Goal: Task Accomplishment & Management: Manage account settings

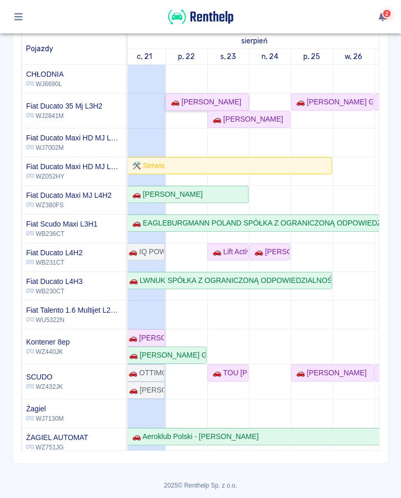
click at [192, 103] on div "🚗 [PERSON_NAME]" at bounding box center [203, 101] width 75 height 11
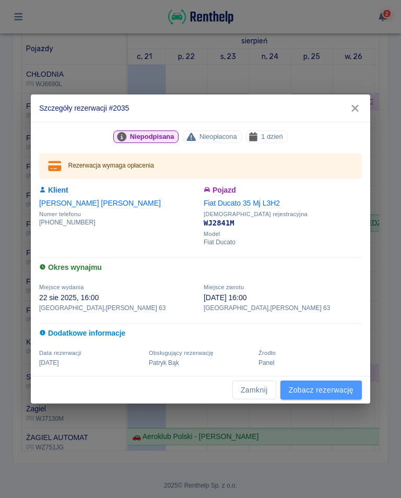
click at [321, 393] on link "Zobacz rezerwację" at bounding box center [320, 389] width 81 height 19
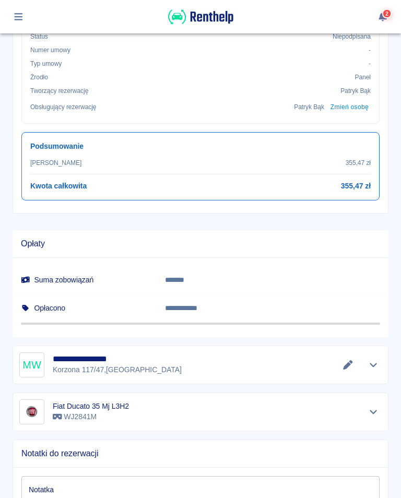
scroll to position [407, 0]
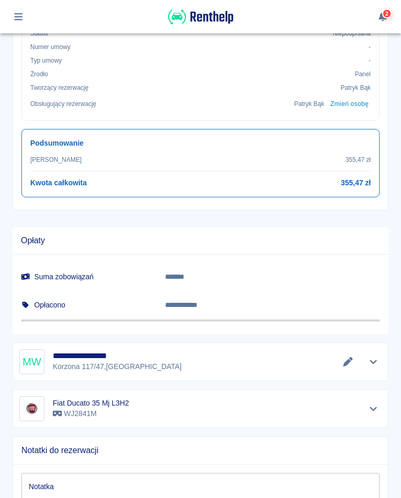
click at [348, 367] on button "Edytuj dane" at bounding box center [347, 361] width 17 height 15
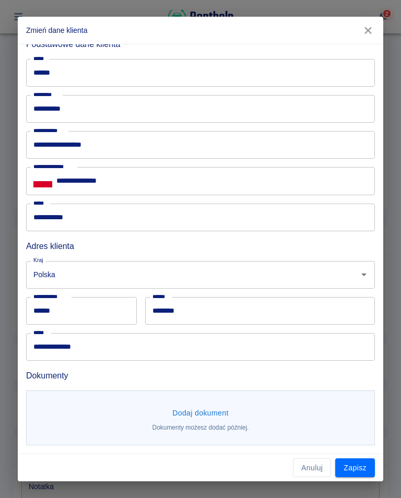
scroll to position [44, 0]
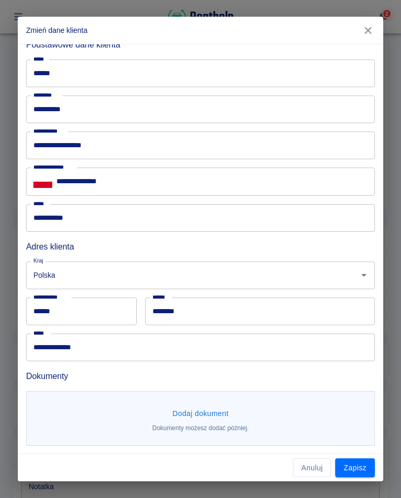
click at [209, 420] on button "Dodaj dokument" at bounding box center [200, 413] width 65 height 19
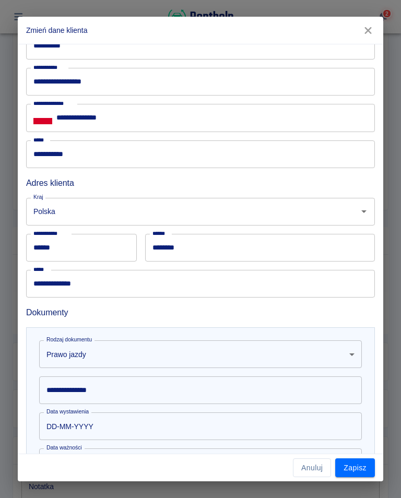
scroll to position [108, 0]
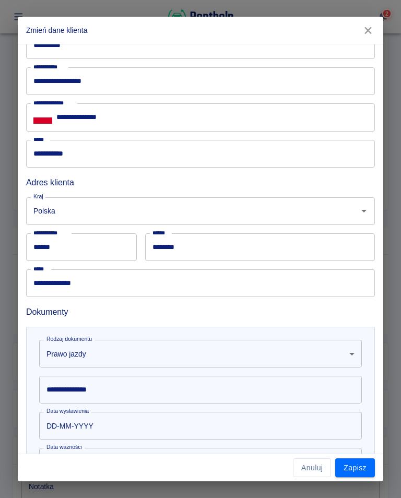
click at [98, 391] on div "**********" at bounding box center [200, 390] width 322 height 28
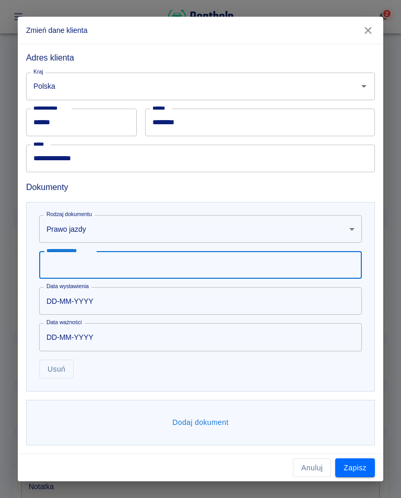
scroll to position [232, 0]
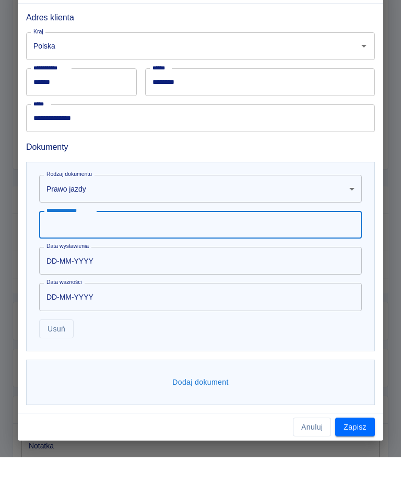
click at [52, 251] on input "**********" at bounding box center [200, 265] width 322 height 28
type input "**********"
click at [94, 287] on input "DD-MM-YYYY" at bounding box center [196, 301] width 315 height 28
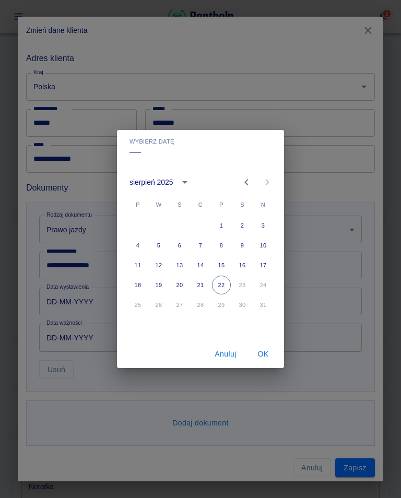
click at [181, 187] on icon "calendar view is open, switch to year view" at bounding box center [184, 182] width 13 height 13
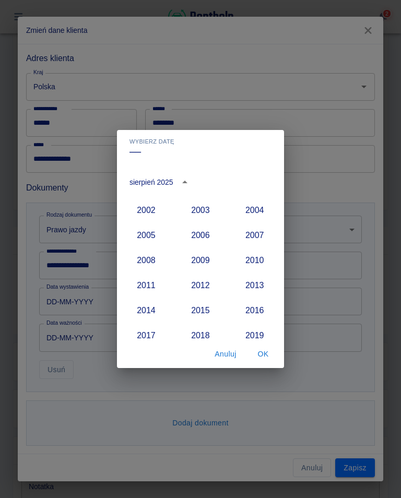
scroll to position [847, 0]
click at [259, 212] on button "2004" at bounding box center [255, 210] width 38 height 19
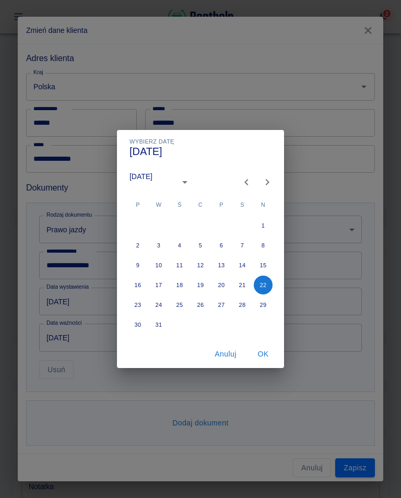
type input "[DATE]"
click at [270, 185] on icon "Next month" at bounding box center [267, 182] width 13 height 13
click at [271, 183] on icon "Next month" at bounding box center [267, 182] width 13 height 13
click at [139, 249] on button "4" at bounding box center [137, 245] width 19 height 19
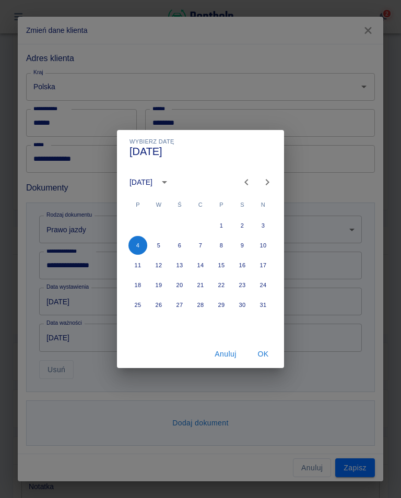
type input "[DATE]"
click at [268, 360] on button "OK" at bounding box center [262, 353] width 33 height 19
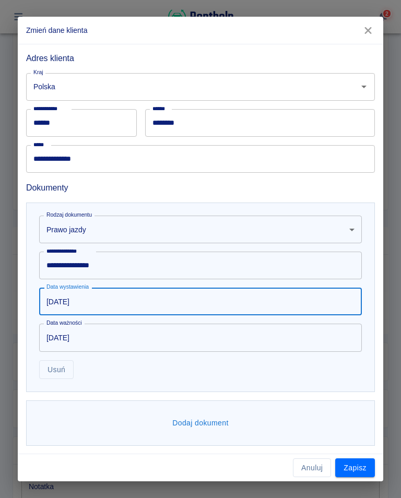
click at [103, 340] on input "[DATE]" at bounding box center [196, 337] width 315 height 28
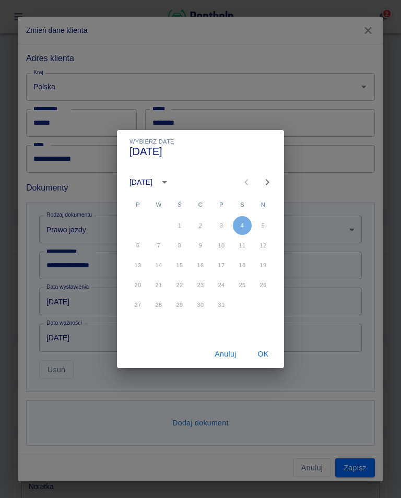
click at [171, 185] on icon "calendar view is open, switch to year view" at bounding box center [164, 182] width 13 height 13
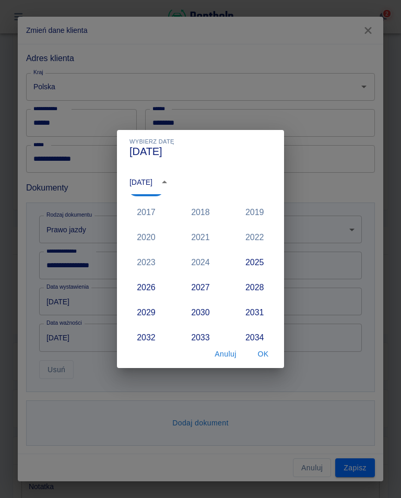
scroll to position [972, 0]
click at [255, 262] on button "2025" at bounding box center [255, 261] width 38 height 19
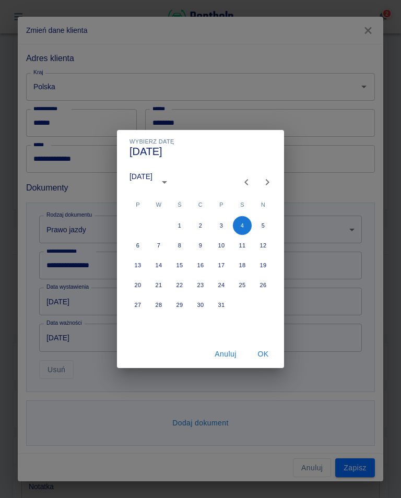
type input "[DATE]"
click at [267, 358] on button "OK" at bounding box center [262, 353] width 33 height 19
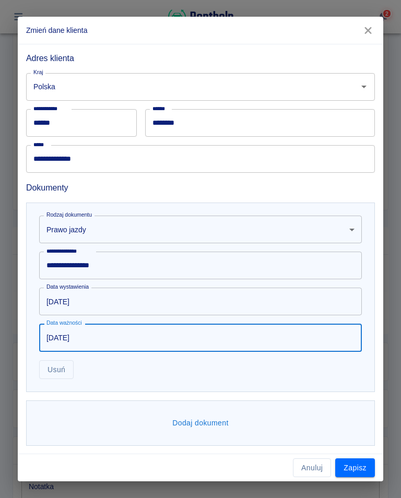
click at [202, 431] on button "Dodaj dokument" at bounding box center [200, 422] width 65 height 19
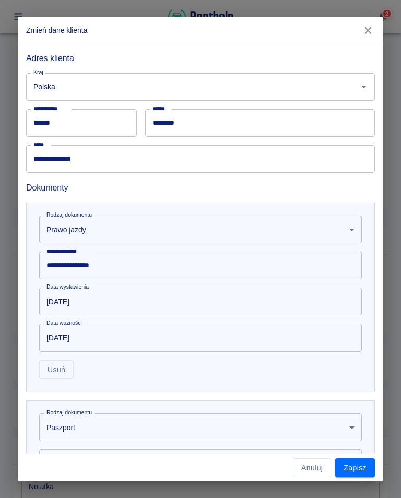
click at [110, 433] on body "**********" at bounding box center [200, 249] width 401 height 498
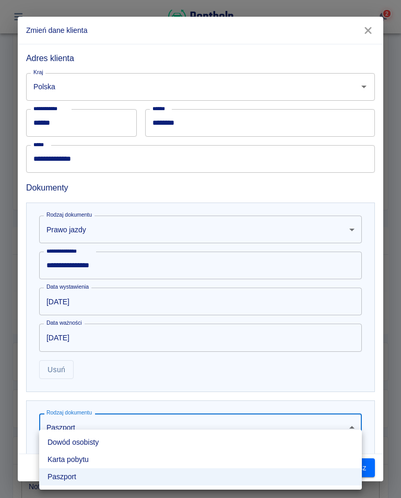
click at [101, 443] on li "Dowód osobisty" at bounding box center [200, 441] width 322 height 17
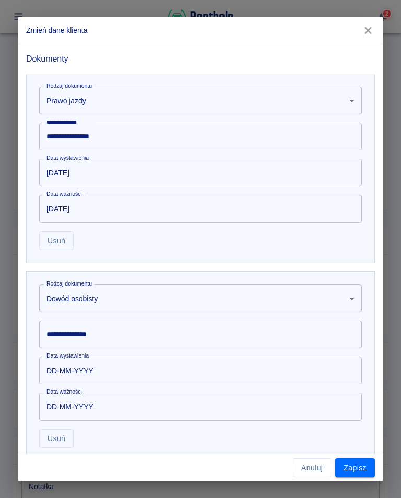
scroll to position [362, 0]
click at [80, 332] on div "**********" at bounding box center [200, 333] width 322 height 28
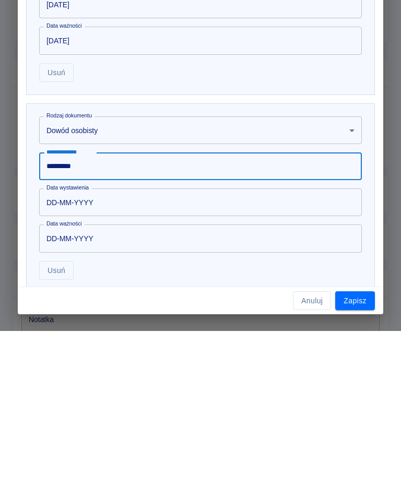
type input "*********"
click at [126, 355] on input "DD-MM-YYYY" at bounding box center [196, 369] width 315 height 28
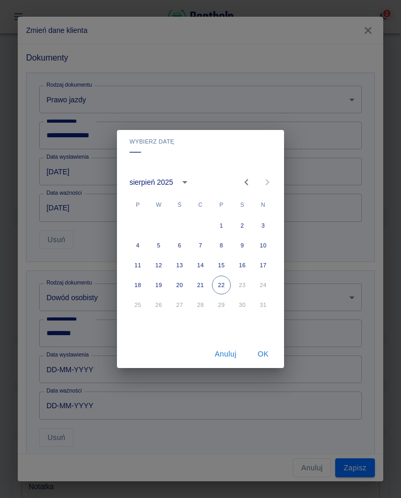
click at [184, 184] on icon "calendar view is open, switch to year view" at bounding box center [184, 182] width 13 height 13
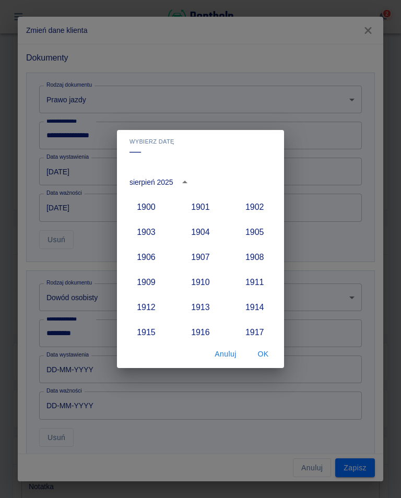
scroll to position [966, 0]
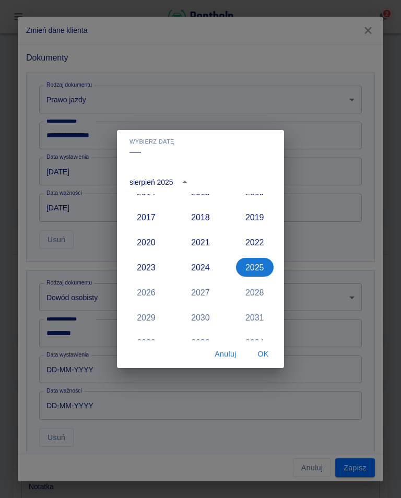
click at [150, 224] on button "2017" at bounding box center [146, 217] width 38 height 19
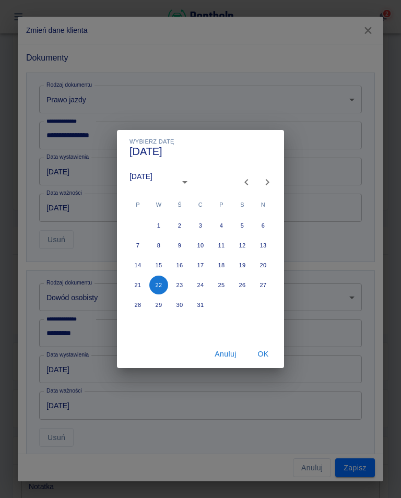
type input "[DATE]"
click at [266, 190] on button "Next month" at bounding box center [267, 182] width 21 height 21
click at [226, 310] on button "29" at bounding box center [221, 304] width 19 height 19
type input "[DATE]"
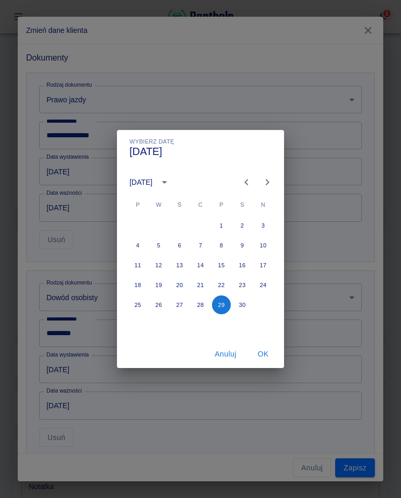
type input "[DATE]"
click at [266, 360] on button "OK" at bounding box center [262, 353] width 33 height 19
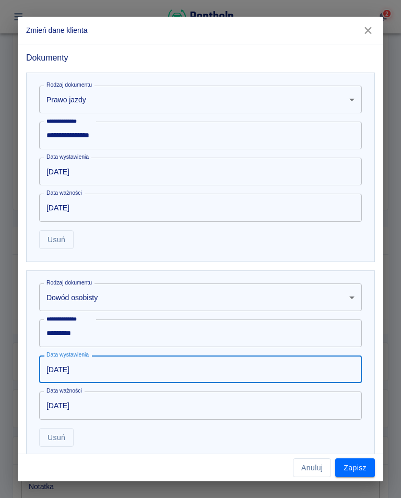
click at [357, 469] on button "Zapisz" at bounding box center [355, 467] width 40 height 19
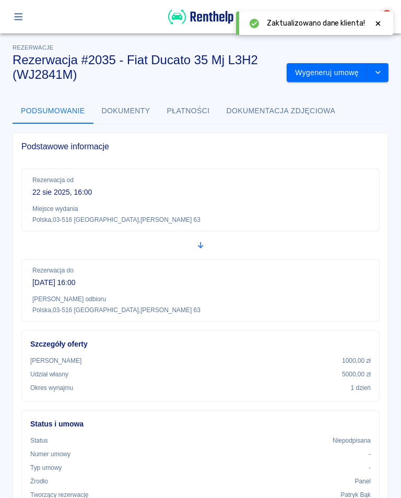
scroll to position [0, 0]
click at [341, 71] on button "Wygeneruj umowę" at bounding box center [326, 72] width 81 height 19
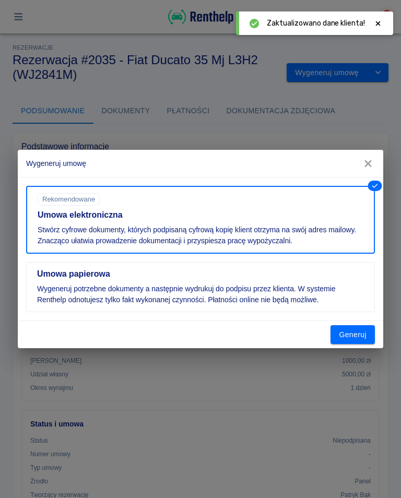
click at [360, 336] on button "Generuj" at bounding box center [352, 334] width 44 height 19
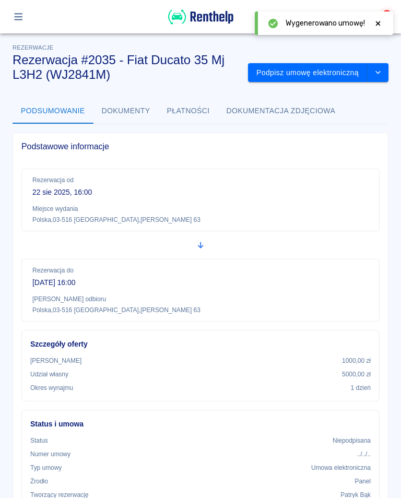
scroll to position [-1, 0]
click at [326, 73] on button "Podpisz umowę elektroniczną" at bounding box center [307, 72] width 119 height 19
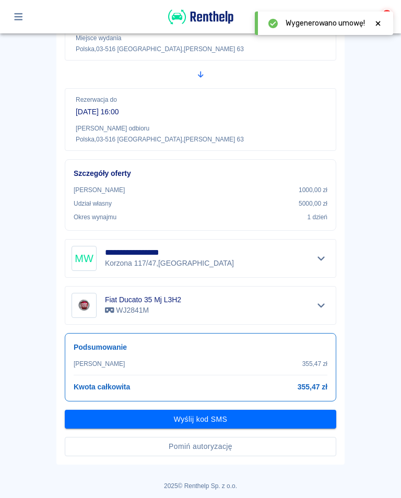
scroll to position [140, 0]
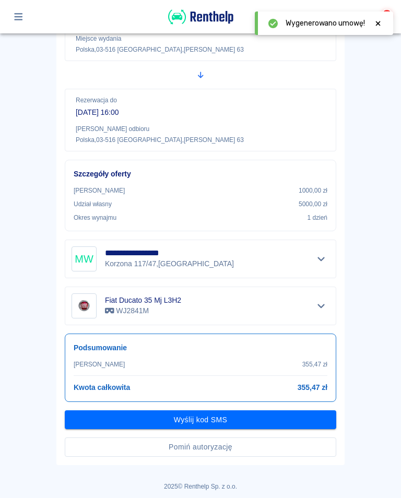
click at [203, 423] on button "Wyślij kod SMS" at bounding box center [200, 419] width 271 height 19
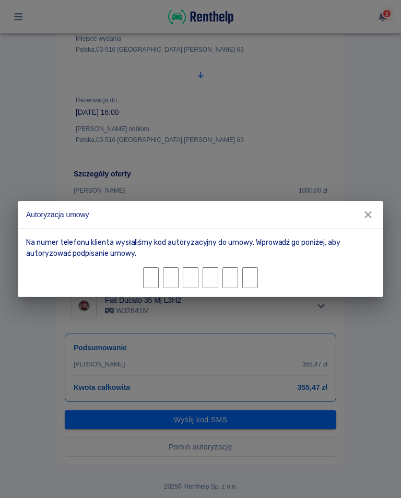
click at [152, 275] on input "Character 1." at bounding box center [151, 277] width 16 height 21
click at [154, 275] on input "Character 1." at bounding box center [151, 277] width 16 height 21
type input "4"
type input "6"
type input "0"
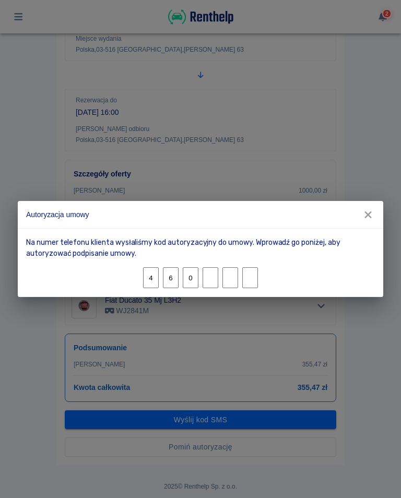
type input "7"
type input "8"
type input "3"
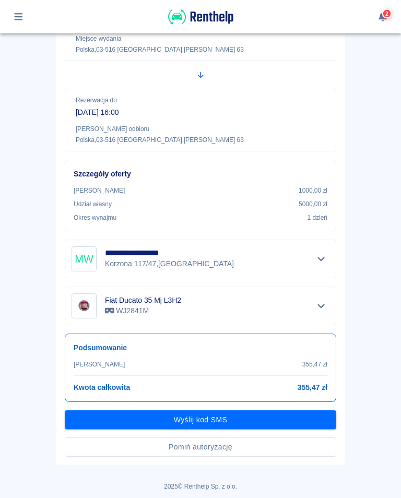
scroll to position [113, 0]
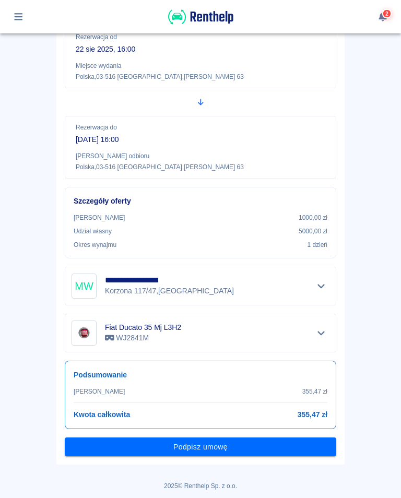
click at [203, 449] on button "Podpisz umowę" at bounding box center [200, 446] width 271 height 19
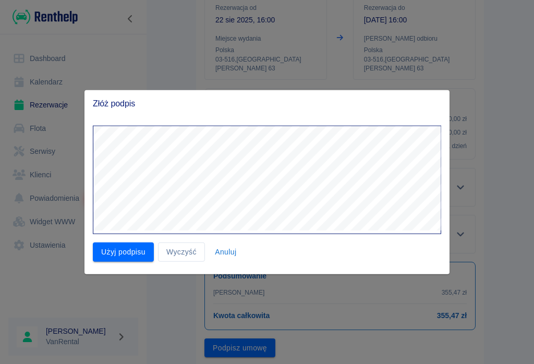
click at [115, 245] on button "Użyj podpisu" at bounding box center [123, 252] width 61 height 19
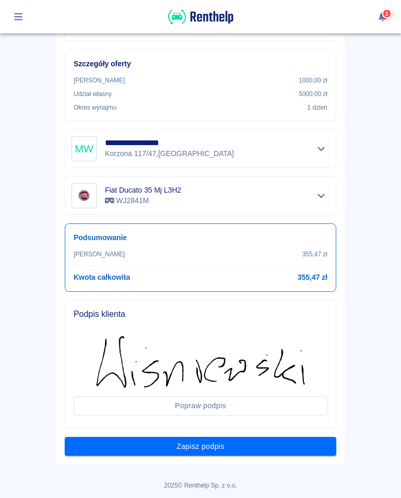
scroll to position [249, 0]
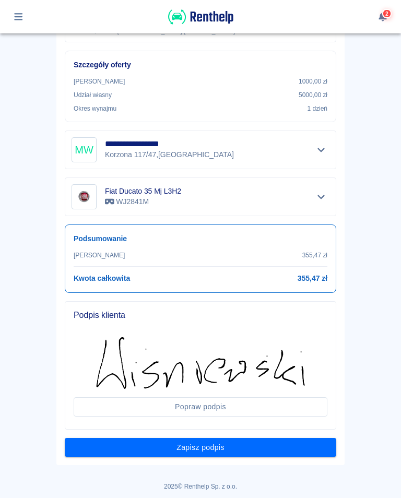
click at [188, 448] on button "Zapisz podpis" at bounding box center [200, 447] width 271 height 19
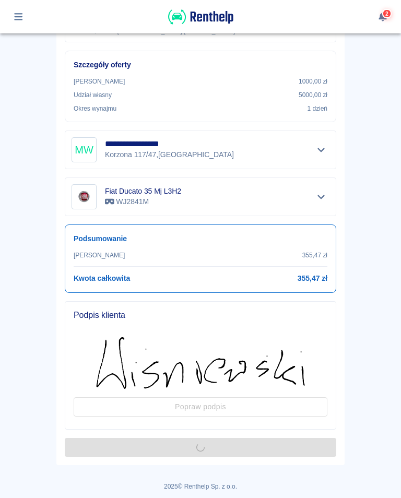
scroll to position [0, 0]
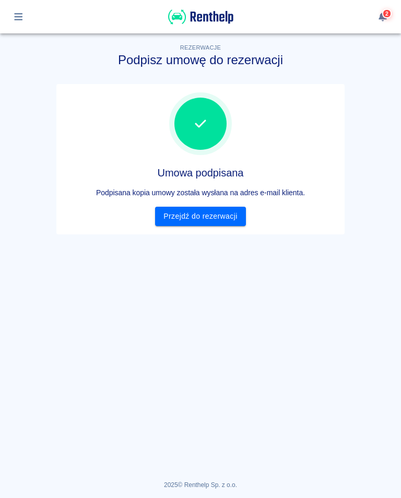
click at [213, 222] on link "Przejdź do rezerwacji" at bounding box center [200, 216] width 90 height 19
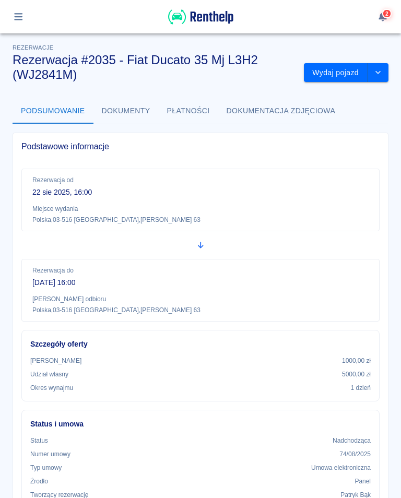
click at [343, 68] on button "Wydaj pojazd" at bounding box center [336, 72] width 64 height 19
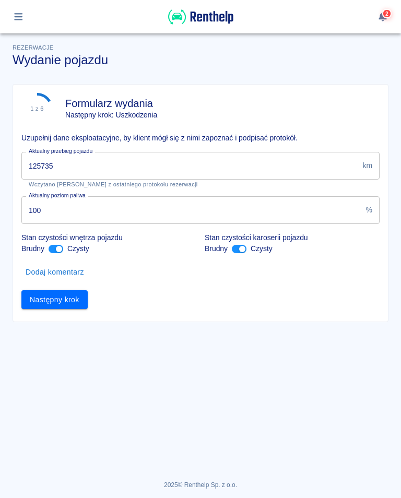
click at [77, 164] on input "125735" at bounding box center [189, 166] width 336 height 28
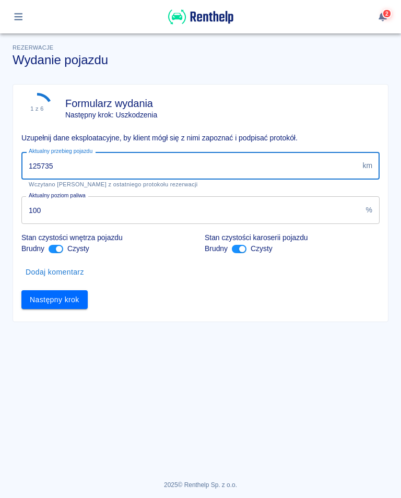
click at [69, 167] on input "125735" at bounding box center [189, 166] width 336 height 28
type input "125769"
click at [67, 299] on button "Następny krok" at bounding box center [54, 299] width 66 height 19
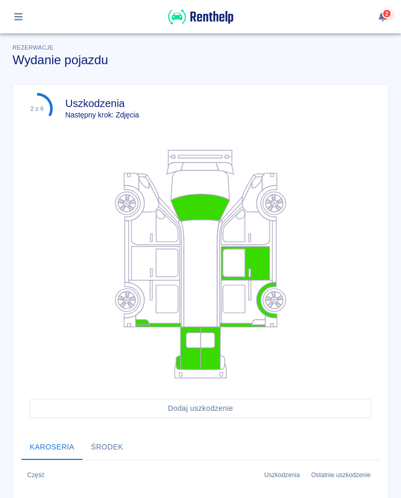
click at [399, 254] on div "Rezerwacje Wydanie pojazdu 2 z 6 Uszkodzenia Następny krok: Zdjęcia Dodaj uszko…" at bounding box center [200, 383] width 401 height 700
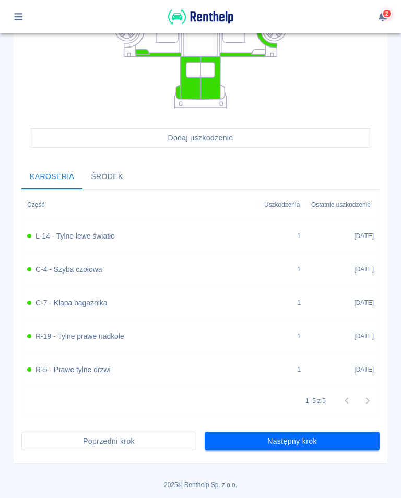
scroll to position [270, 0]
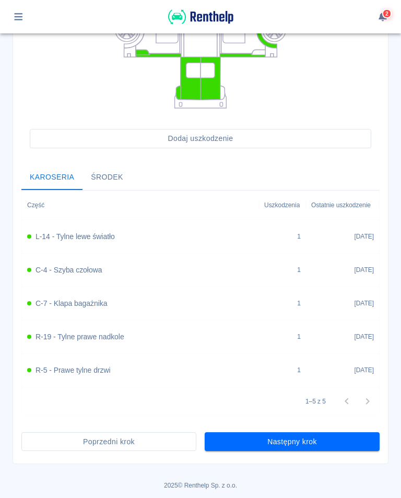
click at [295, 446] on button "Następny krok" at bounding box center [291, 441] width 175 height 19
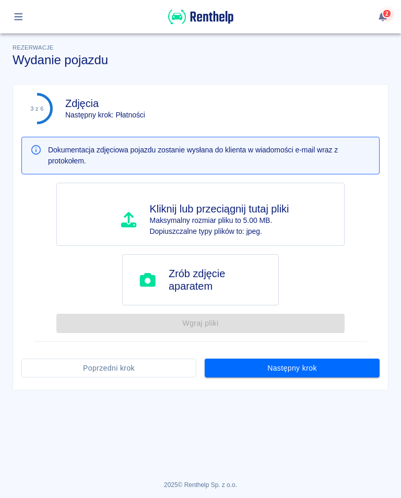
scroll to position [0, 0]
click at [296, 369] on button "Następny krok" at bounding box center [291, 367] width 175 height 19
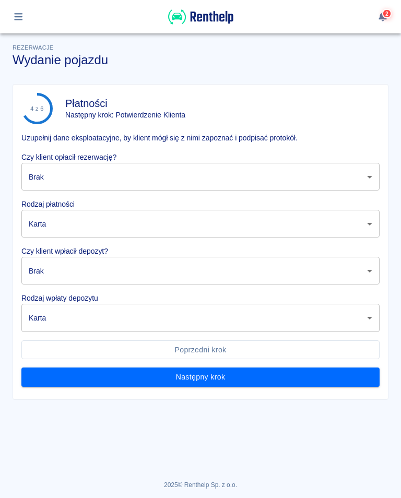
click at [75, 180] on body "Używamy plików Cookies, by zapewnić Ci najlepsze możliwe doświadczenie. Aby dow…" at bounding box center [200, 249] width 401 height 498
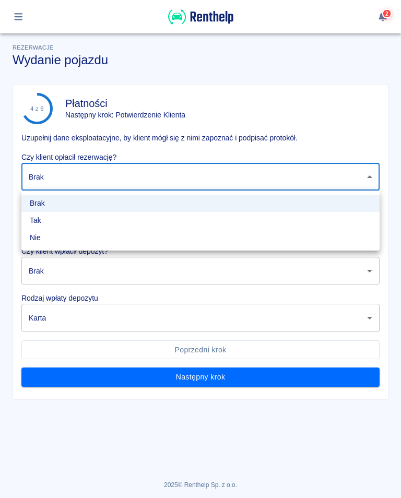
click at [40, 220] on li "Tak" at bounding box center [200, 220] width 358 height 17
type input "true"
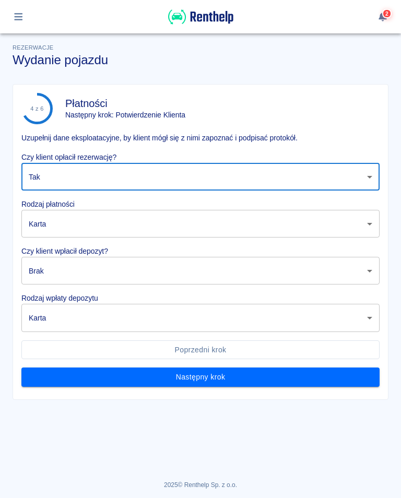
click at [67, 275] on body "Używamy plików Cookies, by zapewnić Ci najlepsze możliwe doświadczenie. Aby dow…" at bounding box center [200, 249] width 401 height 498
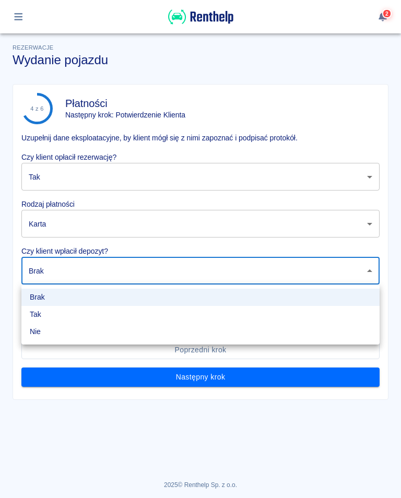
click at [41, 317] on li "Tak" at bounding box center [200, 314] width 358 height 17
type input "true"
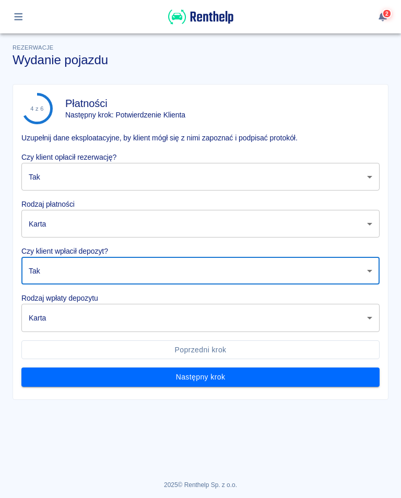
click at [65, 320] on body "Używamy plików Cookies, by zapewnić Ci najlepsze możliwe doświadczenie. Aby dow…" at bounding box center [200, 249] width 401 height 498
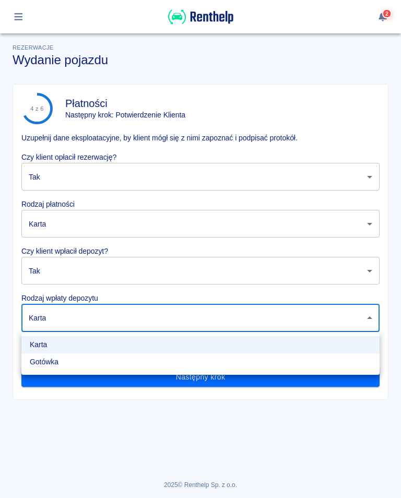
click at [54, 363] on li "Gotówka" at bounding box center [200, 361] width 358 height 17
type input "cash"
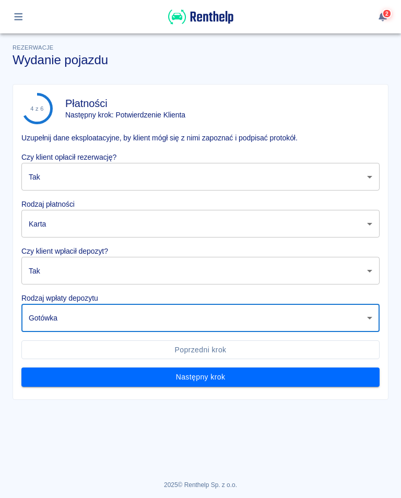
click at [203, 381] on button "Następny krok" at bounding box center [200, 376] width 358 height 19
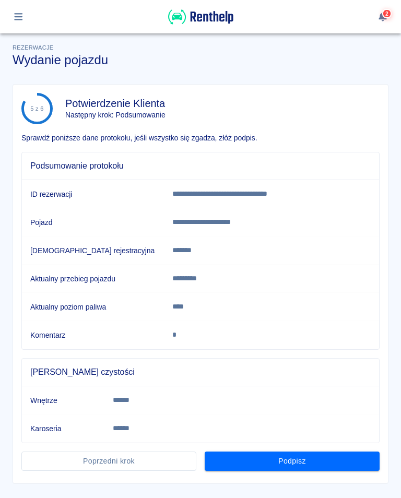
click at [295, 465] on button "Podpisz" at bounding box center [291, 460] width 175 height 19
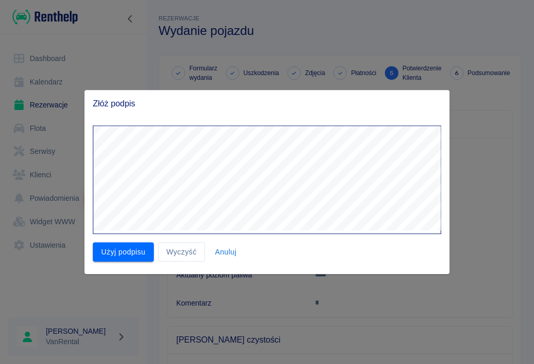
click at [118, 248] on button "Użyj podpisu" at bounding box center [123, 252] width 61 height 19
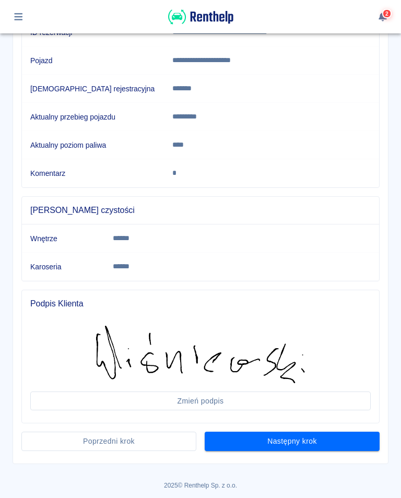
click at [299, 444] on button "Następny krok" at bounding box center [291, 440] width 175 height 19
